Goal: Download file/media

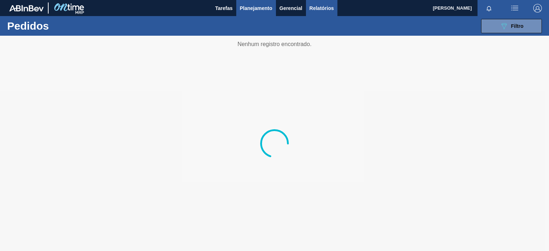
click at [321, 10] on span "Relatórios" at bounding box center [321, 8] width 24 height 9
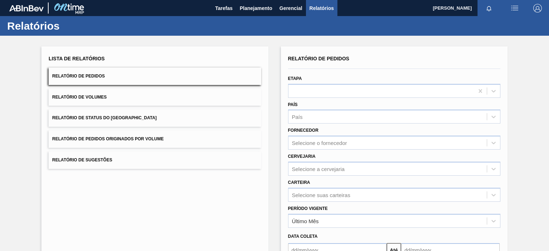
click at [195, 96] on button "Relatório de Volumes" at bounding box center [155, 98] width 212 height 18
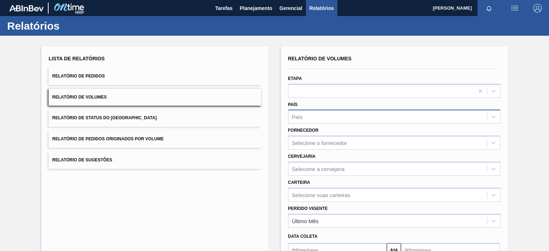
click at [321, 112] on div "País" at bounding box center [387, 117] width 198 height 10
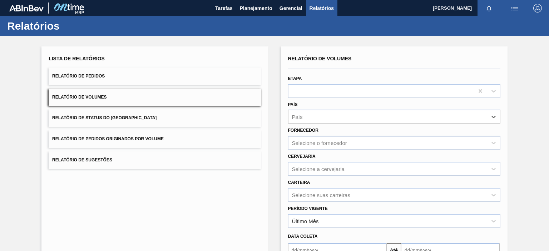
click at [309, 146] on div "Relatório de Volumes Etapa País Select is focused ,type to refine list, press D…" at bounding box center [394, 171] width 212 height 234
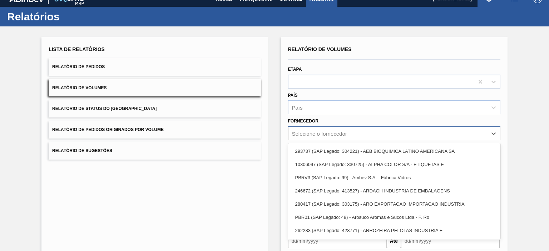
scroll to position [11, 0]
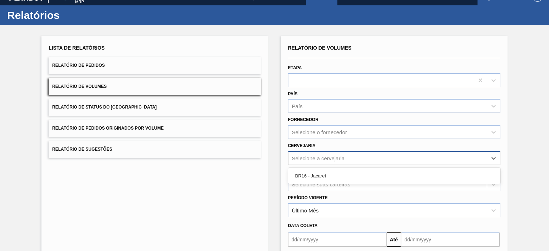
click at [331, 163] on div "Selecione a cervejaria" at bounding box center [394, 158] width 212 height 14
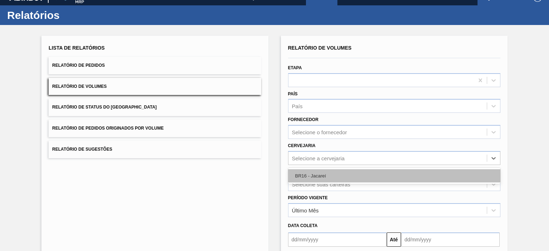
click at [321, 172] on div "BR16 - Jacareí" at bounding box center [394, 175] width 212 height 13
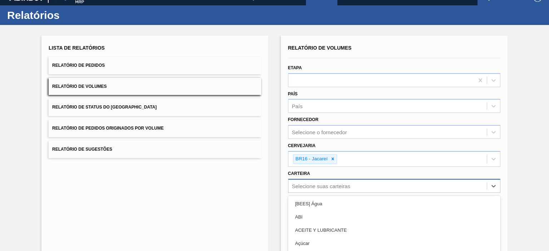
click at [325, 185] on div "option Açúcar focused, 4 of 101. 101 results available. Use Up and Down to choo…" at bounding box center [394, 186] width 212 height 14
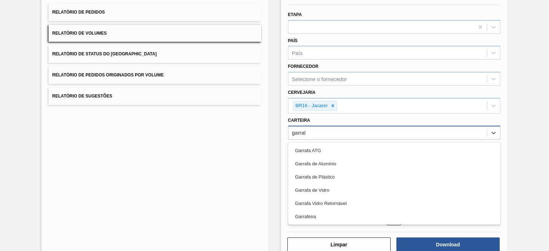
type input "garrafa"
click at [325, 185] on div "Garrafa de Vidro" at bounding box center [394, 190] width 212 height 13
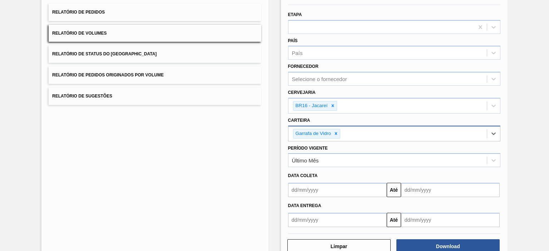
click at [325, 185] on input "text" at bounding box center [337, 190] width 99 height 14
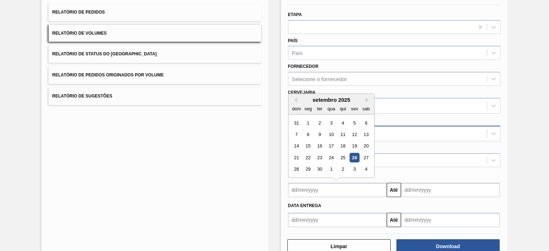
click at [354, 157] on div "26" at bounding box center [355, 158] width 10 height 10
type input "[DATE]"
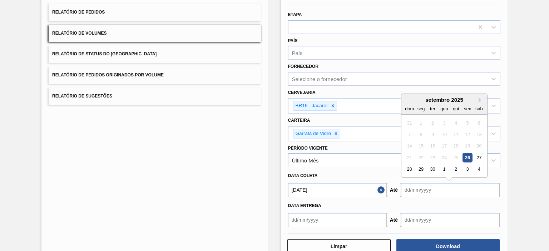
click at [427, 188] on input "text" at bounding box center [450, 190] width 99 height 14
click at [428, 169] on div "30" at bounding box center [433, 170] width 10 height 10
type input "[DATE]"
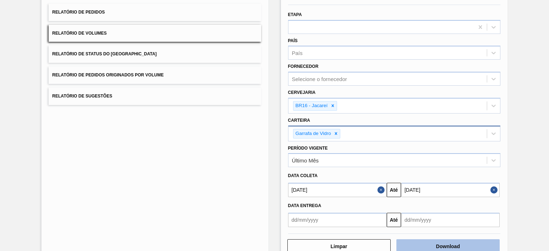
click at [427, 243] on button "Download" at bounding box center [447, 246] width 103 height 14
click at [162, 12] on button "Relatório de Pedidos" at bounding box center [155, 13] width 212 height 18
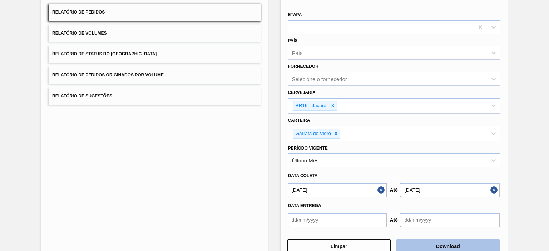
click at [429, 240] on button "Download" at bounding box center [447, 246] width 103 height 14
click at [477, 116] on div "Carteira Garrafa de Vidro" at bounding box center [394, 128] width 212 height 26
click at [127, 195] on div "Lista de Relatórios Relatório de Pedidos Relatório de Volumes Relatório de Stat…" at bounding box center [154, 121] width 227 height 279
click at [4, 196] on div "Lista de Relatórios Relatório de Pedidos Relatório de Volumes Relatório de Stat…" at bounding box center [274, 121] width 549 height 299
